Goal: Find specific page/section: Find specific page/section

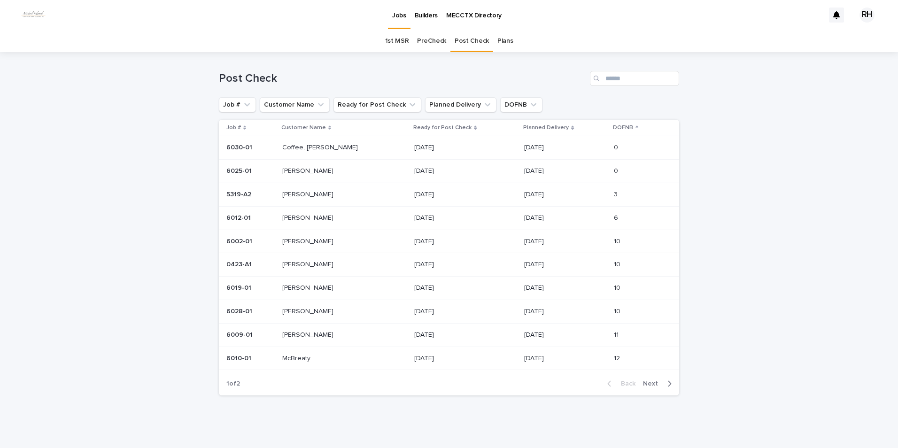
click at [424, 40] on link "PreCheck" at bounding box center [431, 41] width 29 height 22
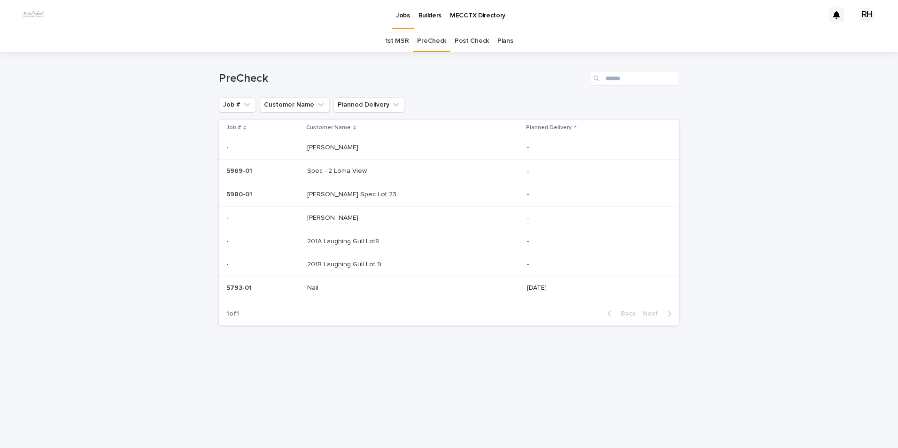
click at [398, 43] on link "1st MSR" at bounding box center [397, 41] width 24 height 22
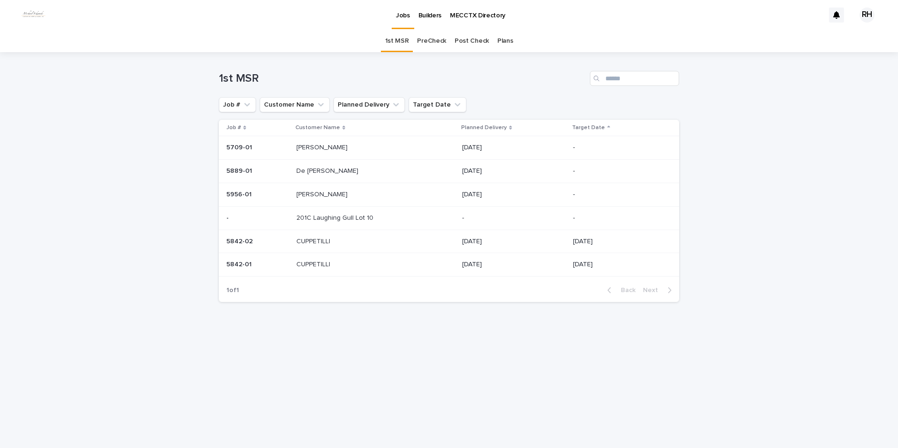
click at [314, 240] on p "CUPPETILLI" at bounding box center [314, 241] width 36 height 10
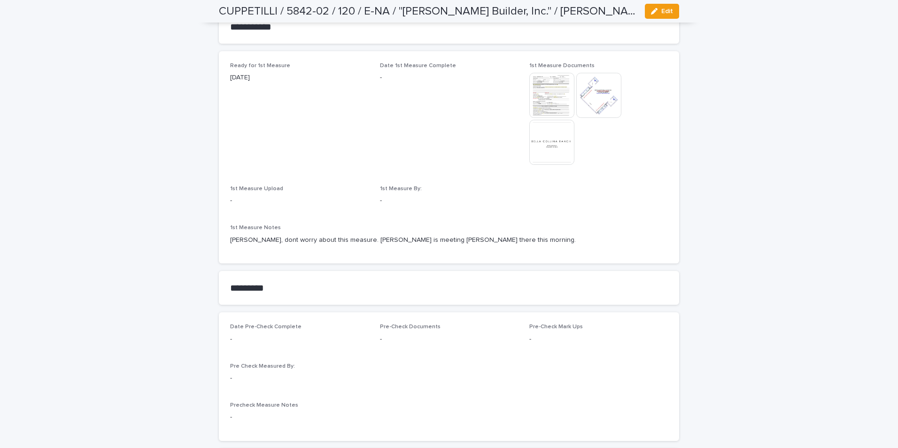
scroll to position [563, 0]
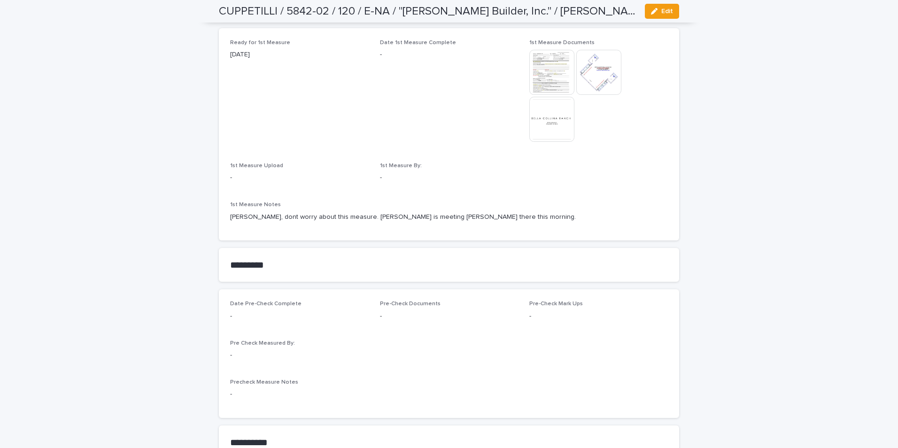
click at [548, 71] on img at bounding box center [551, 72] width 45 height 45
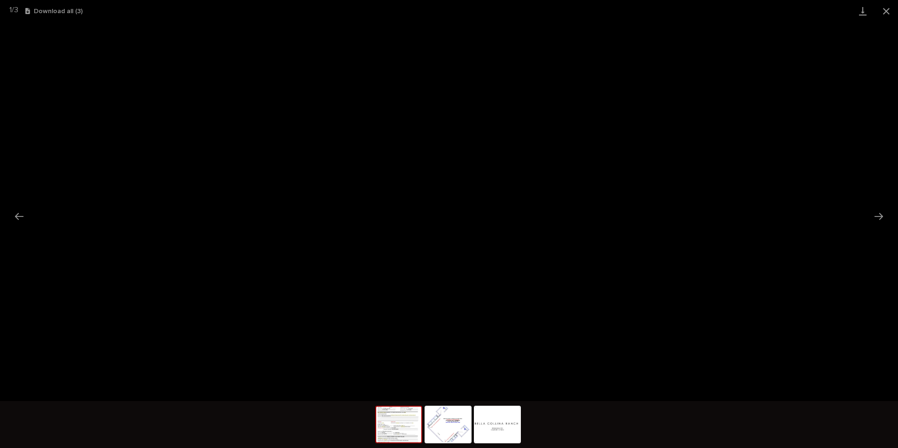
click at [887, 11] on button "Close gallery" at bounding box center [885, 11] width 23 height 22
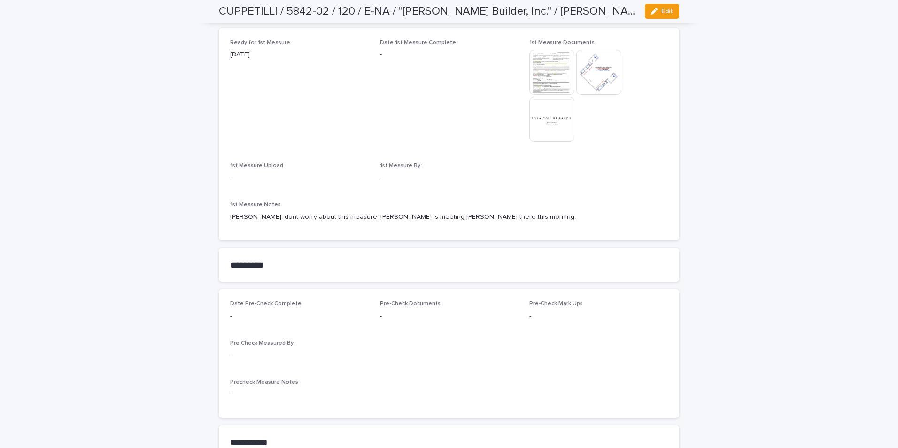
click at [557, 122] on img at bounding box center [551, 119] width 45 height 45
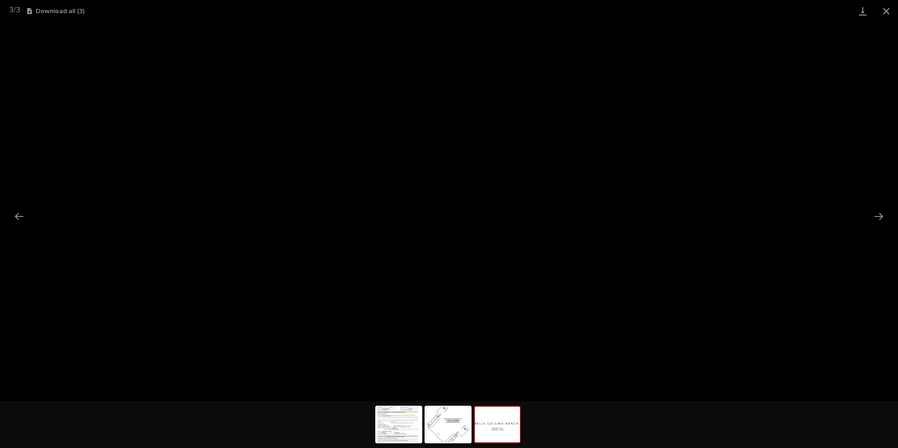
click at [888, 11] on button "Close gallery" at bounding box center [885, 11] width 23 height 22
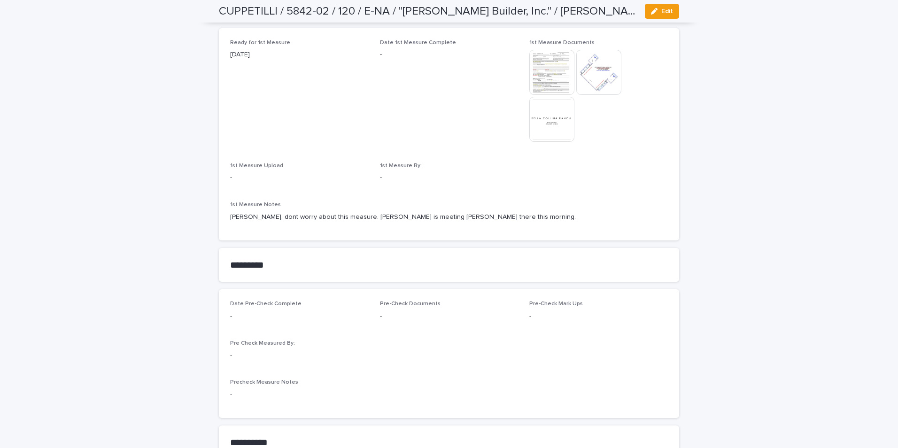
click at [591, 80] on img at bounding box center [598, 72] width 45 height 45
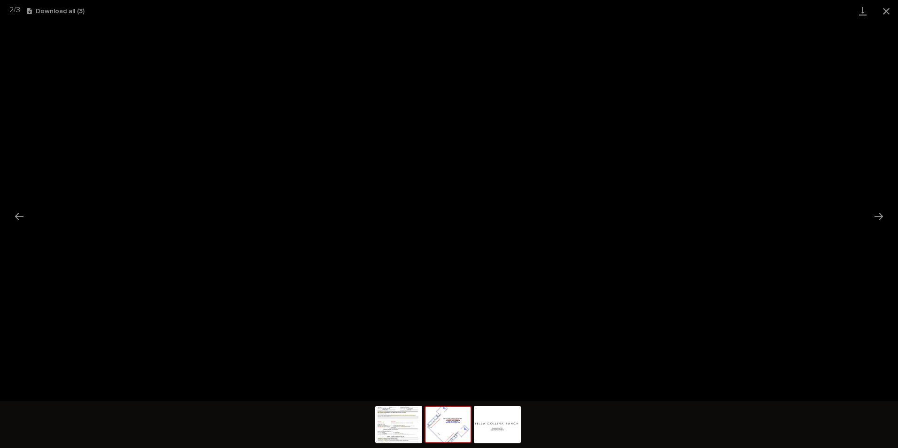
click at [884, 9] on button "Close gallery" at bounding box center [885, 11] width 23 height 22
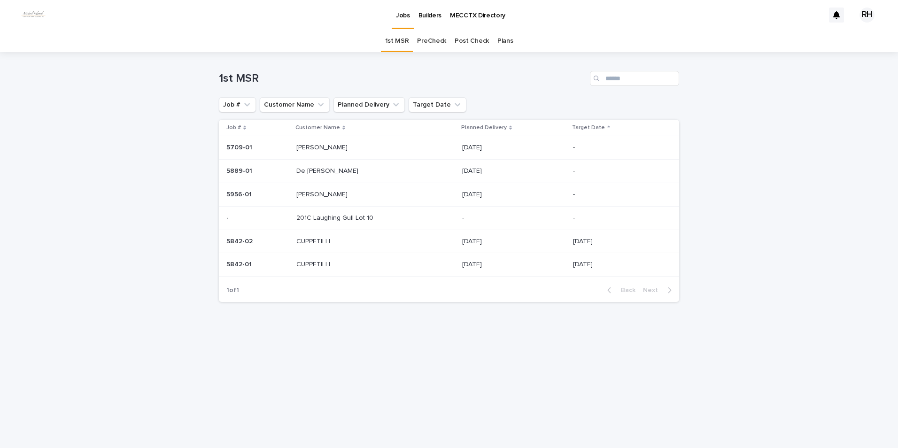
click at [322, 264] on p "CUPPETILLI" at bounding box center [314, 264] width 36 height 10
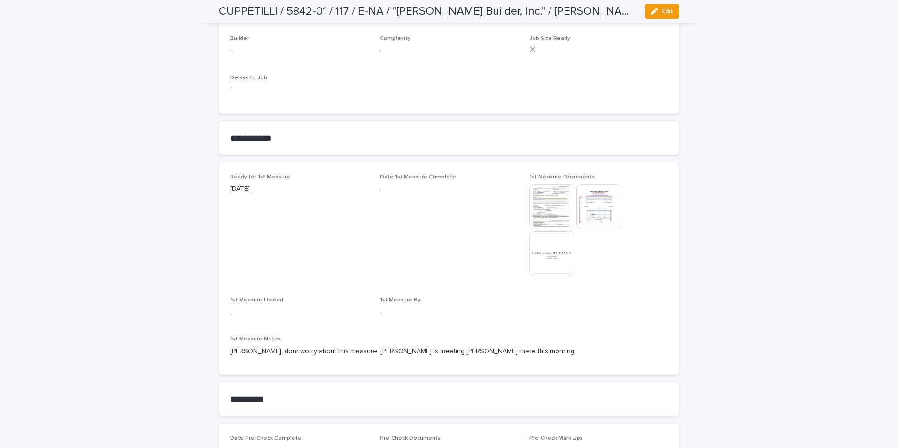
scroll to position [422, 0]
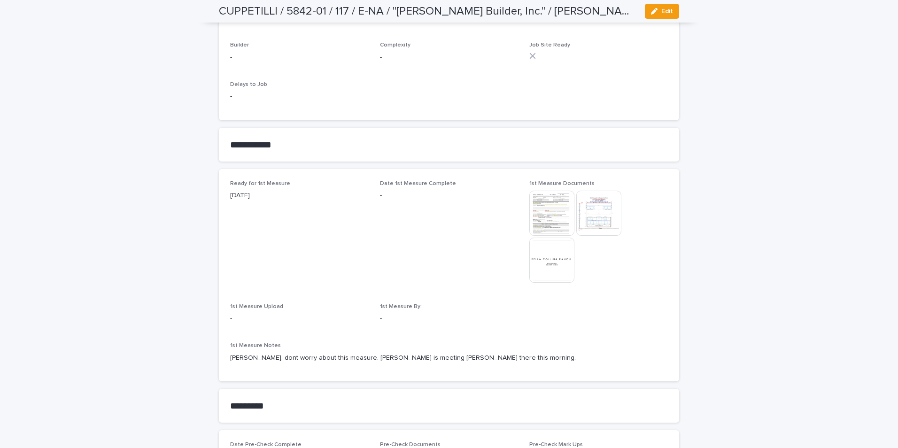
click at [555, 210] on img at bounding box center [551, 213] width 45 height 45
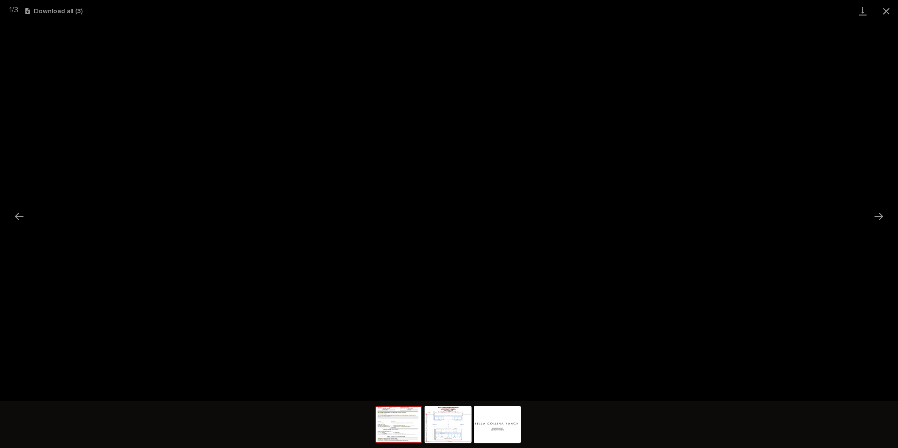
click at [885, 9] on button "Close gallery" at bounding box center [885, 11] width 23 height 22
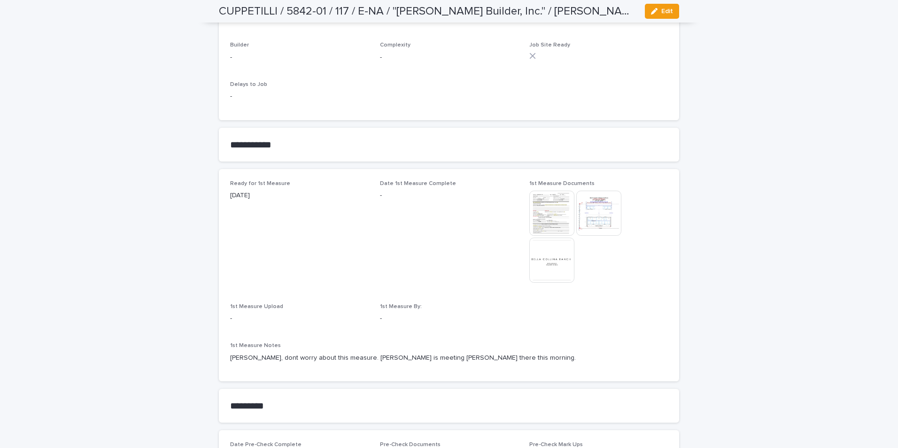
click at [596, 219] on img at bounding box center [598, 213] width 45 height 45
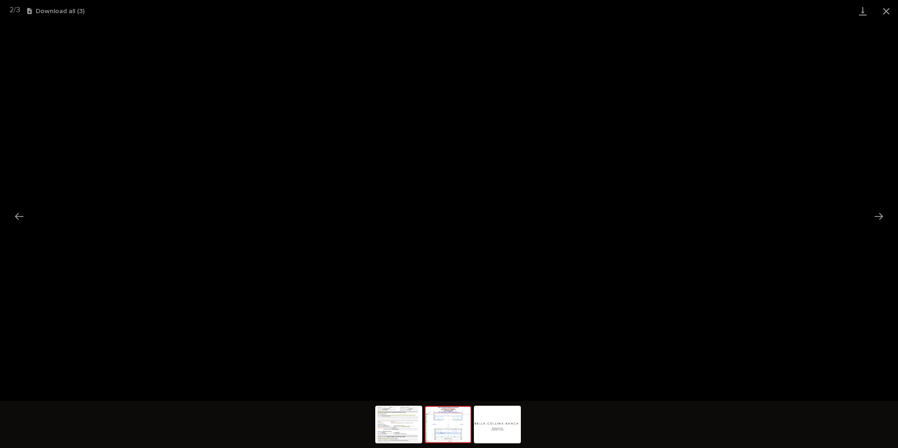
click at [888, 10] on button "Close gallery" at bounding box center [885, 11] width 23 height 22
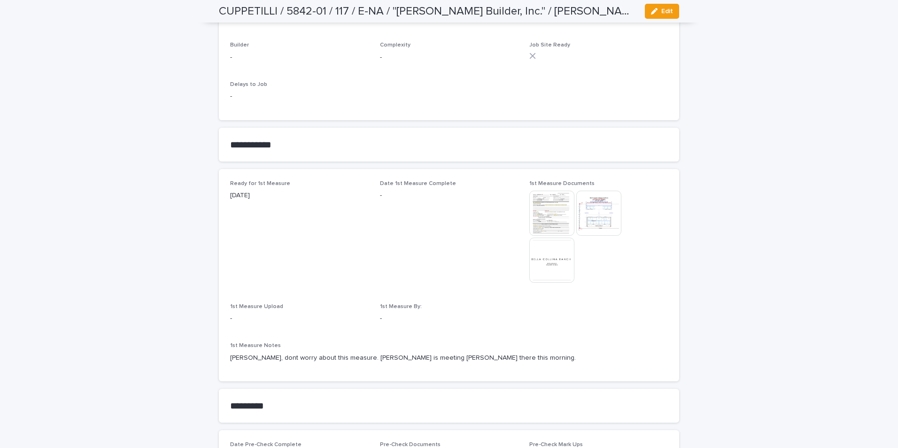
click at [555, 261] on img at bounding box center [551, 260] width 45 height 45
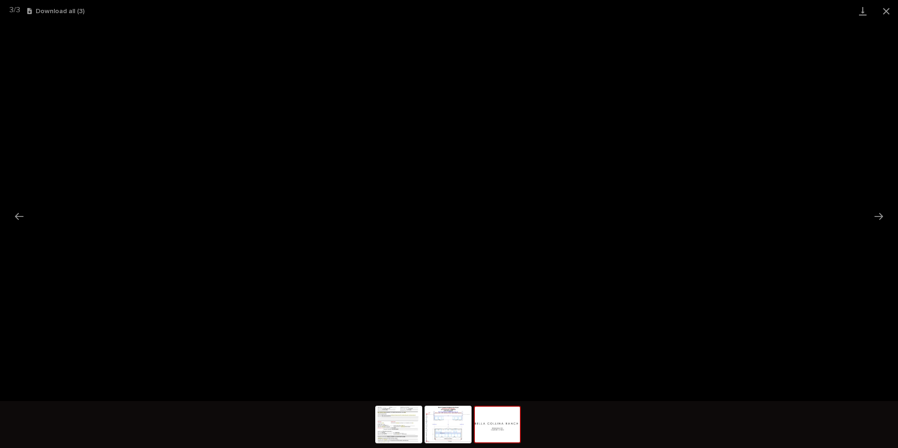
click at [887, 10] on button "Close gallery" at bounding box center [885, 11] width 23 height 22
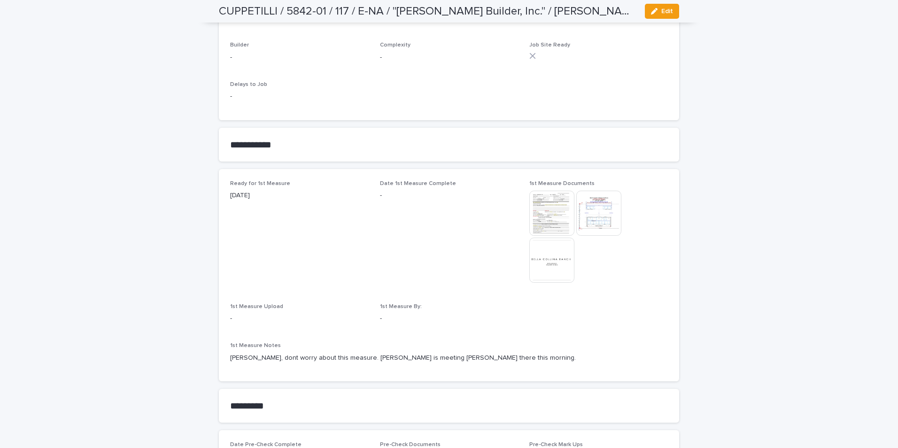
click at [545, 215] on img at bounding box center [551, 213] width 45 height 45
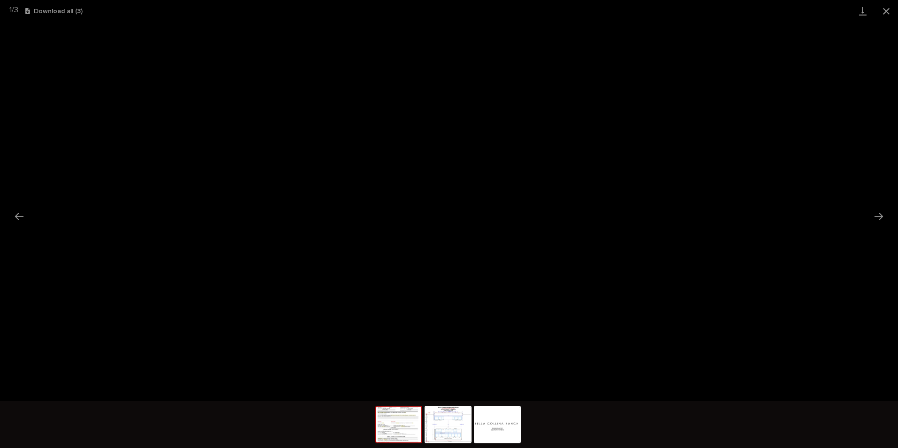
click at [886, 10] on button "Close gallery" at bounding box center [885, 11] width 23 height 22
